Goal: Information Seeking & Learning: Learn about a topic

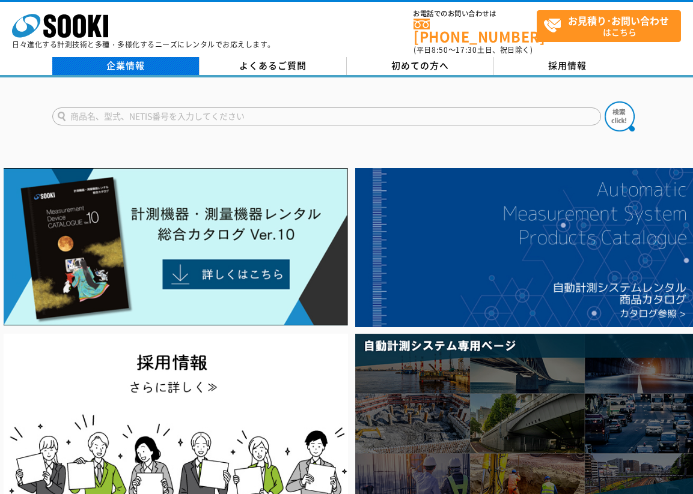
click at [134, 62] on link "企業情報" at bounding box center [125, 66] width 147 height 18
click at [153, 62] on link "企業情報" at bounding box center [125, 66] width 147 height 18
click at [118, 67] on link "企業情報" at bounding box center [125, 66] width 147 height 18
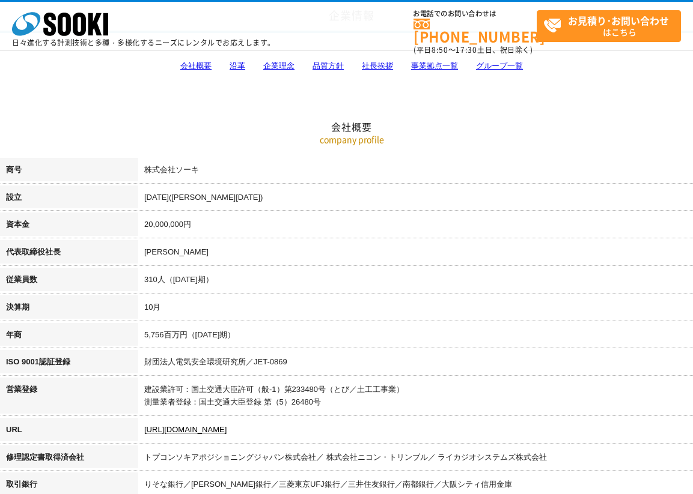
scroll to position [65, 0]
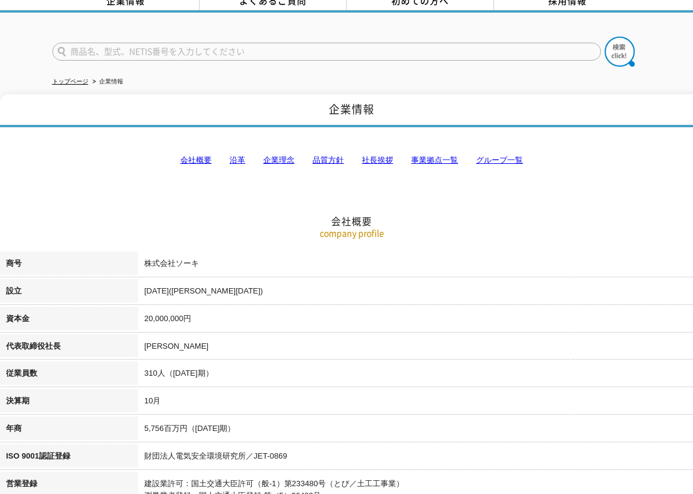
click at [202, 156] on link "会社概要" at bounding box center [195, 160] width 31 height 9
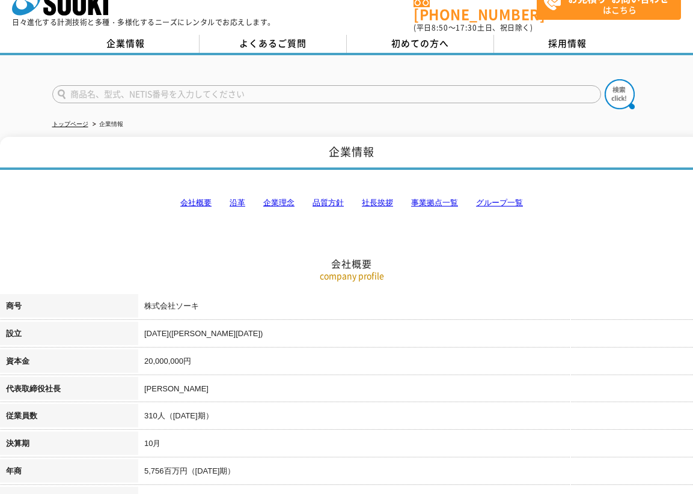
scroll to position [0, 0]
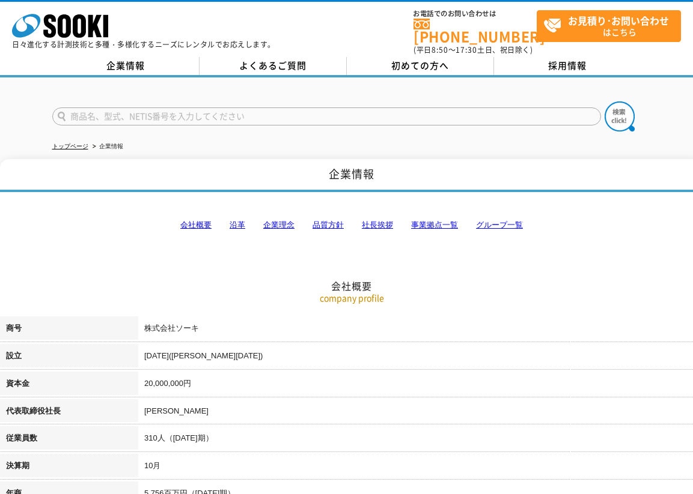
click at [326, 220] on link "品質方針" at bounding box center [327, 224] width 31 height 9
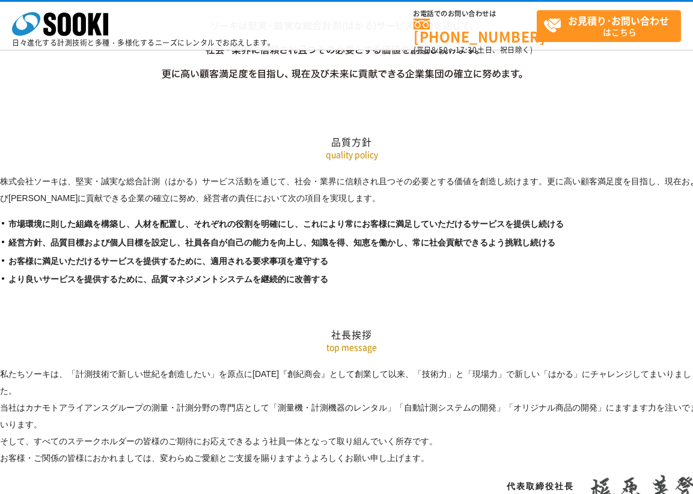
scroll to position [2005, 0]
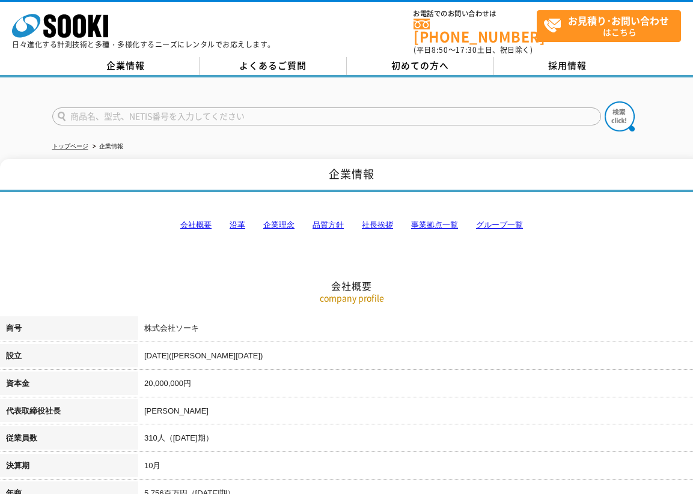
scroll to position [39, 0]
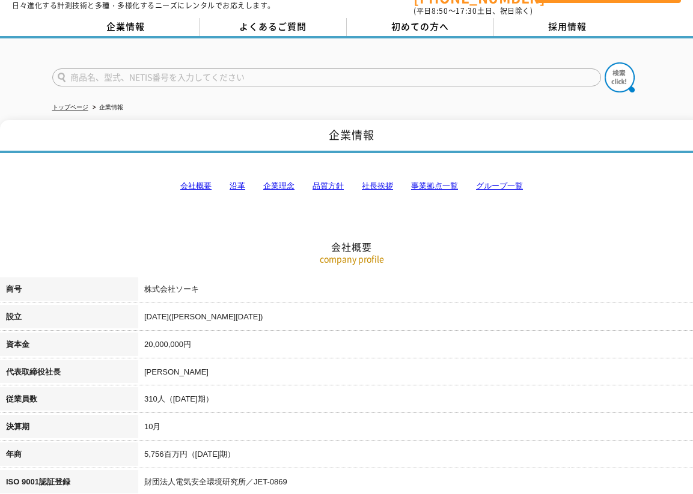
click at [217, 407] on td "310人（[DATE]期）" at bounding box center [420, 401] width 565 height 28
